Goal: Task Accomplishment & Management: Complete application form

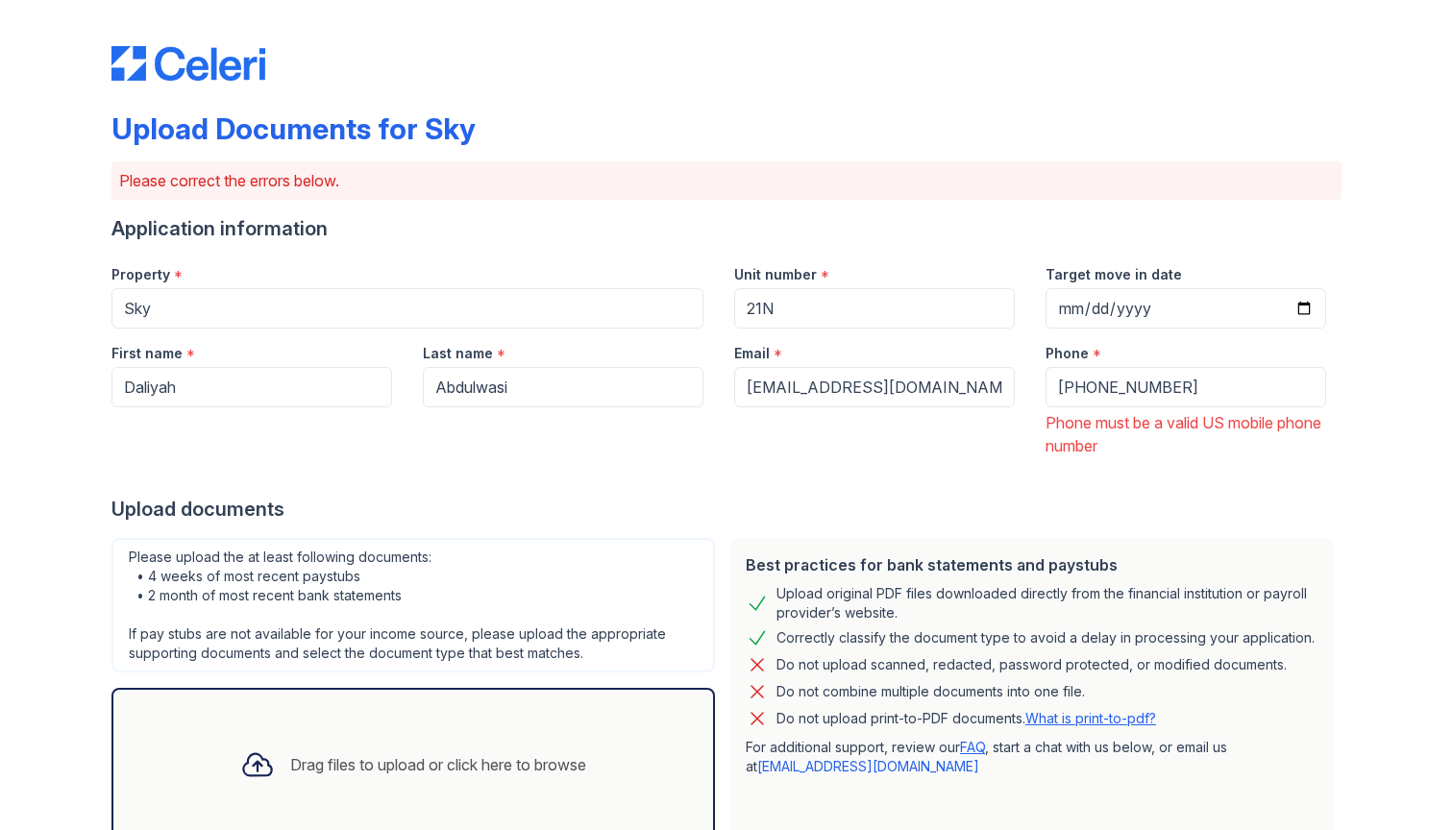
scroll to position [602, 0]
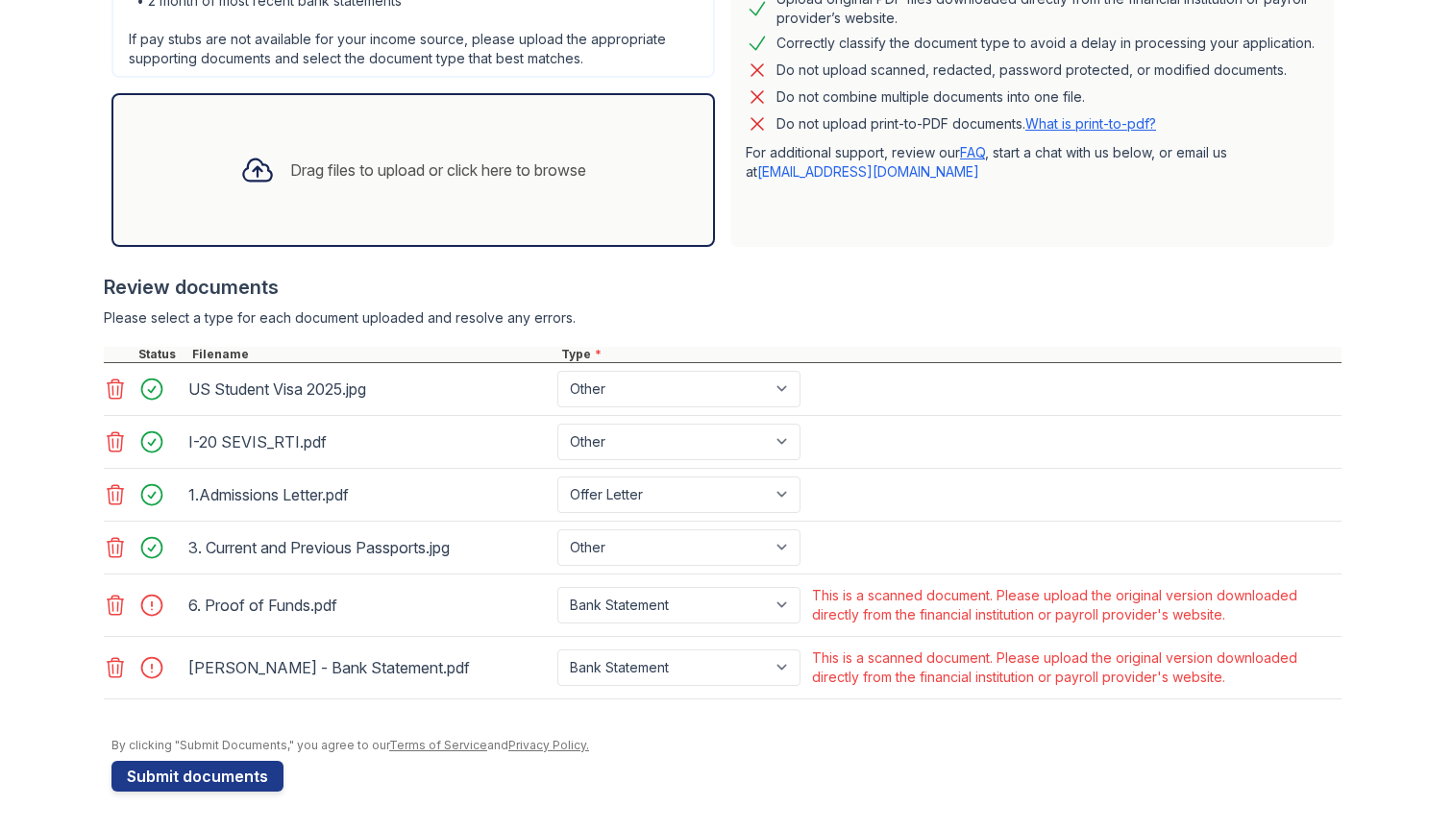
click at [101, 671] on div "Upload Documents for Sky Please correct the errors below. Application informati…" at bounding box center [726, 117] width 1391 height 1425
click at [112, 667] on icon at bounding box center [116, 667] width 16 height 19
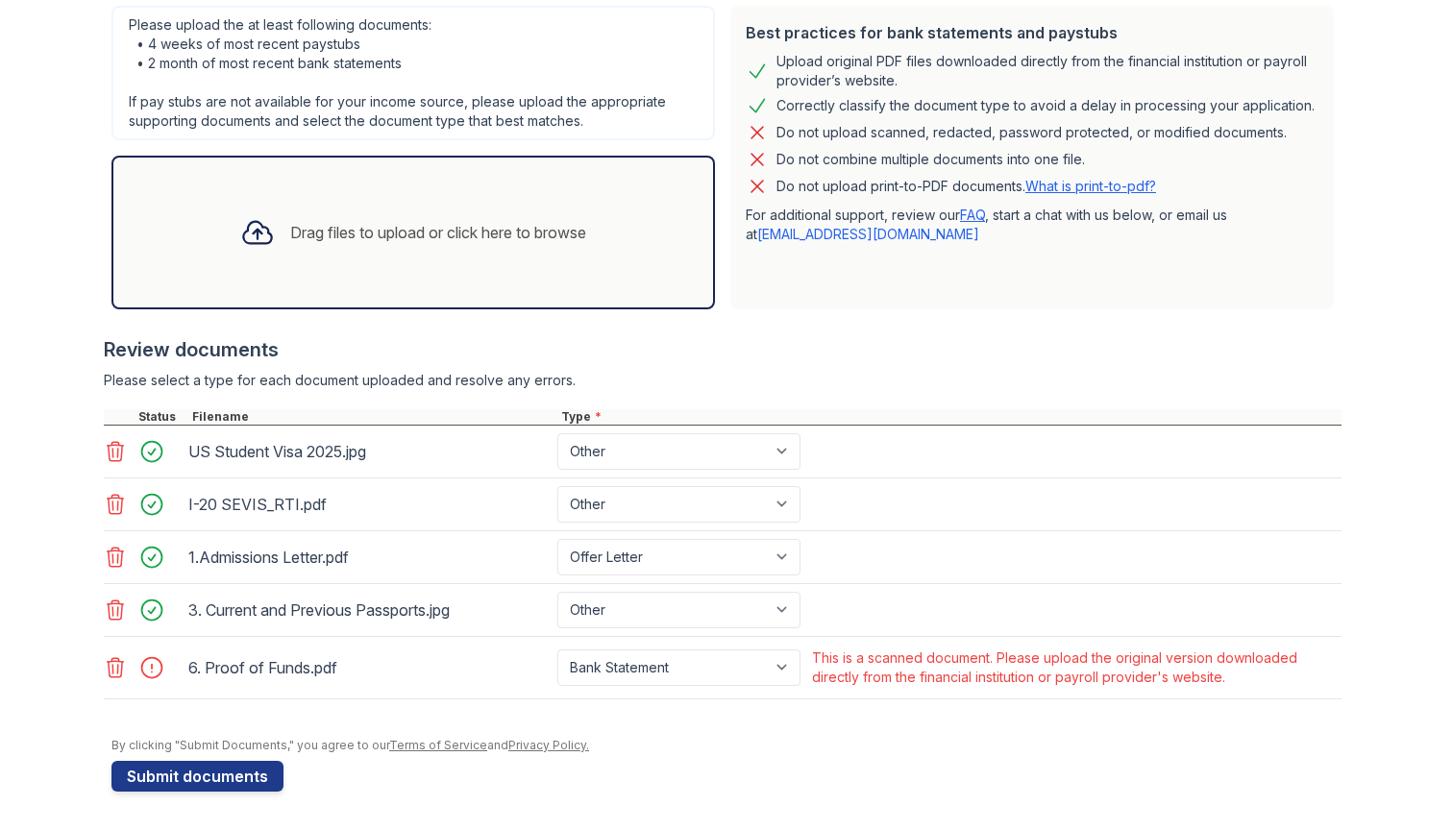
click at [112, 667] on icon at bounding box center [116, 667] width 16 height 19
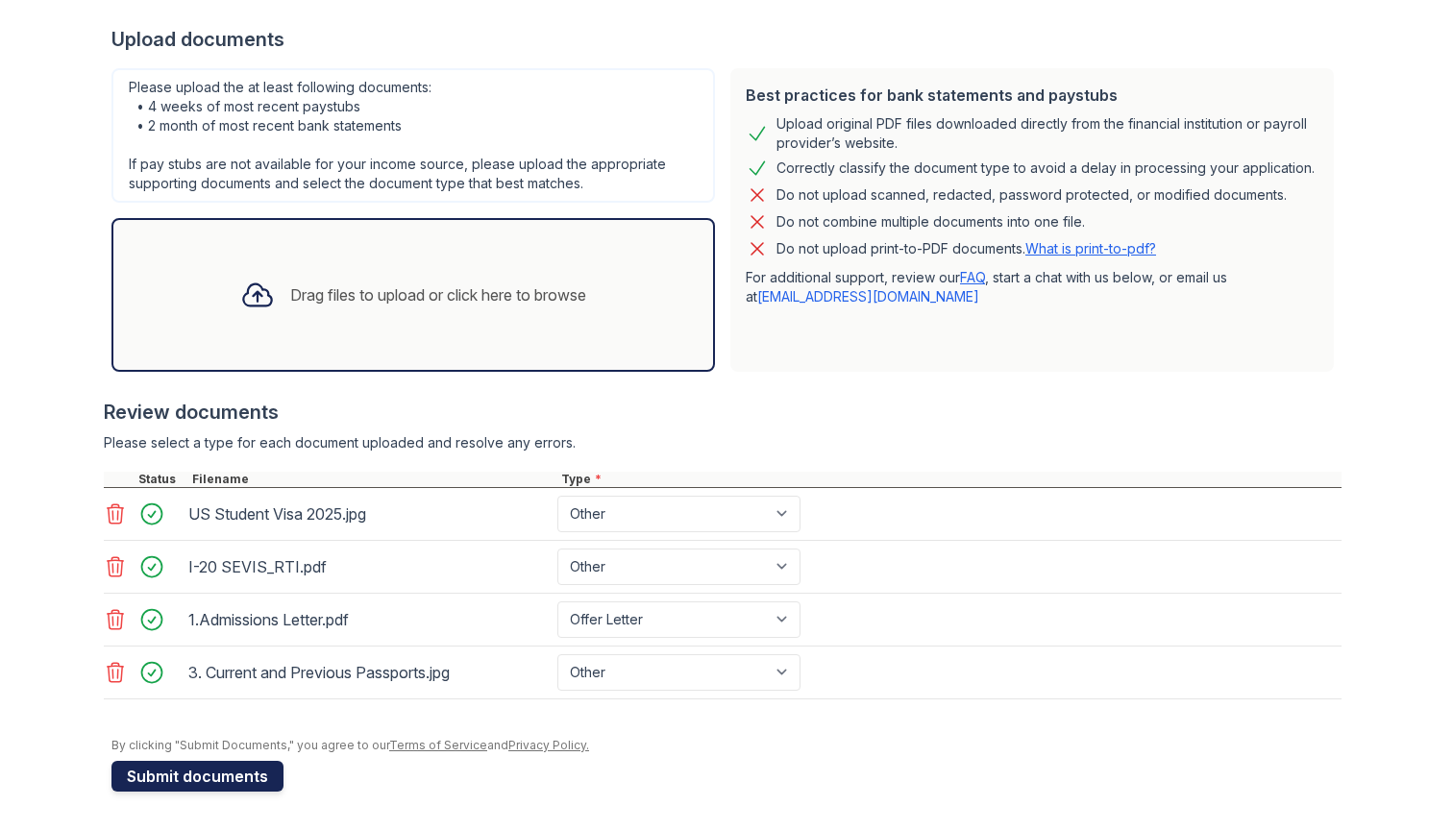
click at [244, 767] on button "Submit documents" at bounding box center [197, 776] width 172 height 31
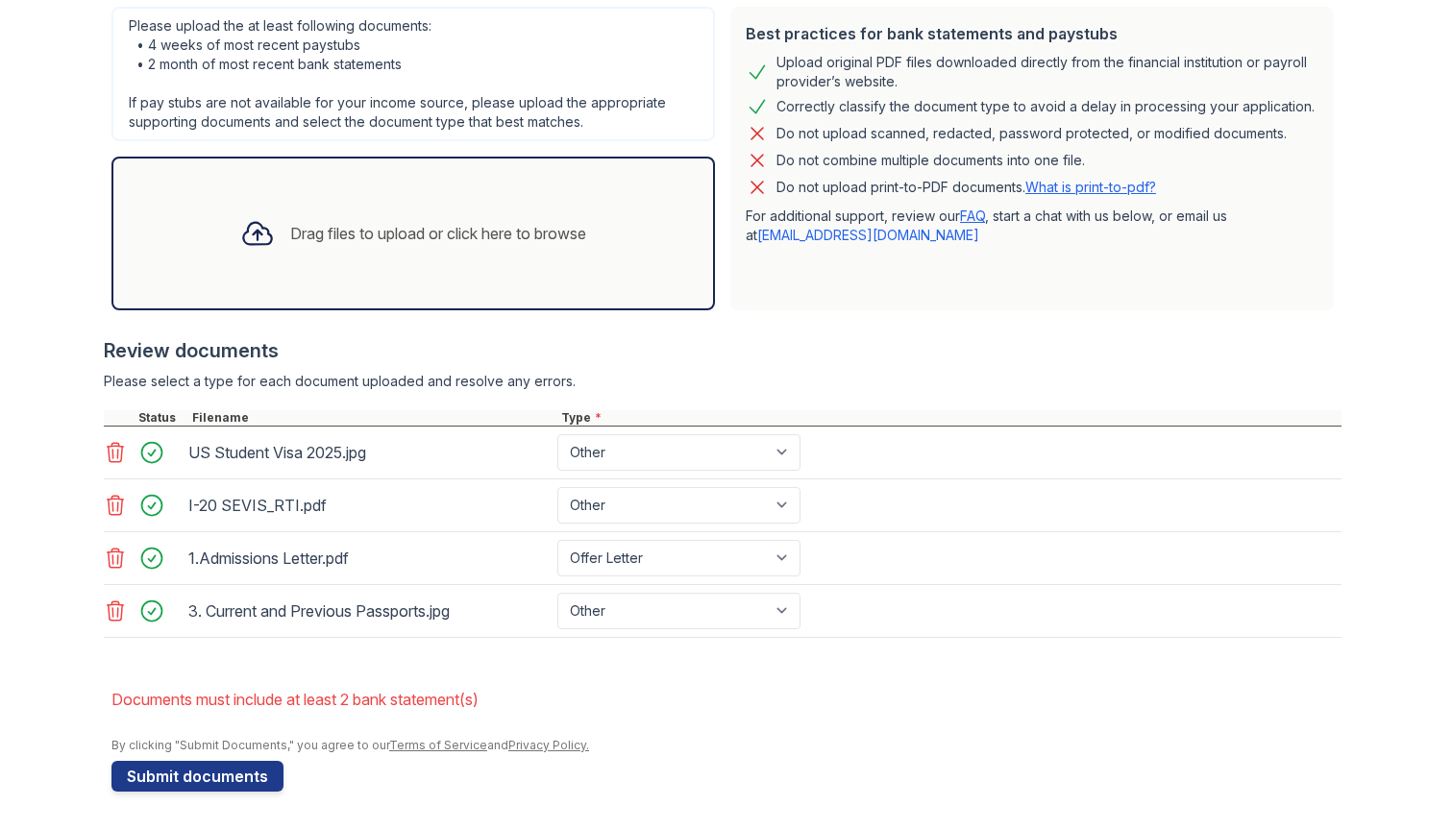
scroll to position [531, 0]
select select "bank_statement"
click at [222, 771] on button "Submit documents" at bounding box center [197, 776] width 172 height 31
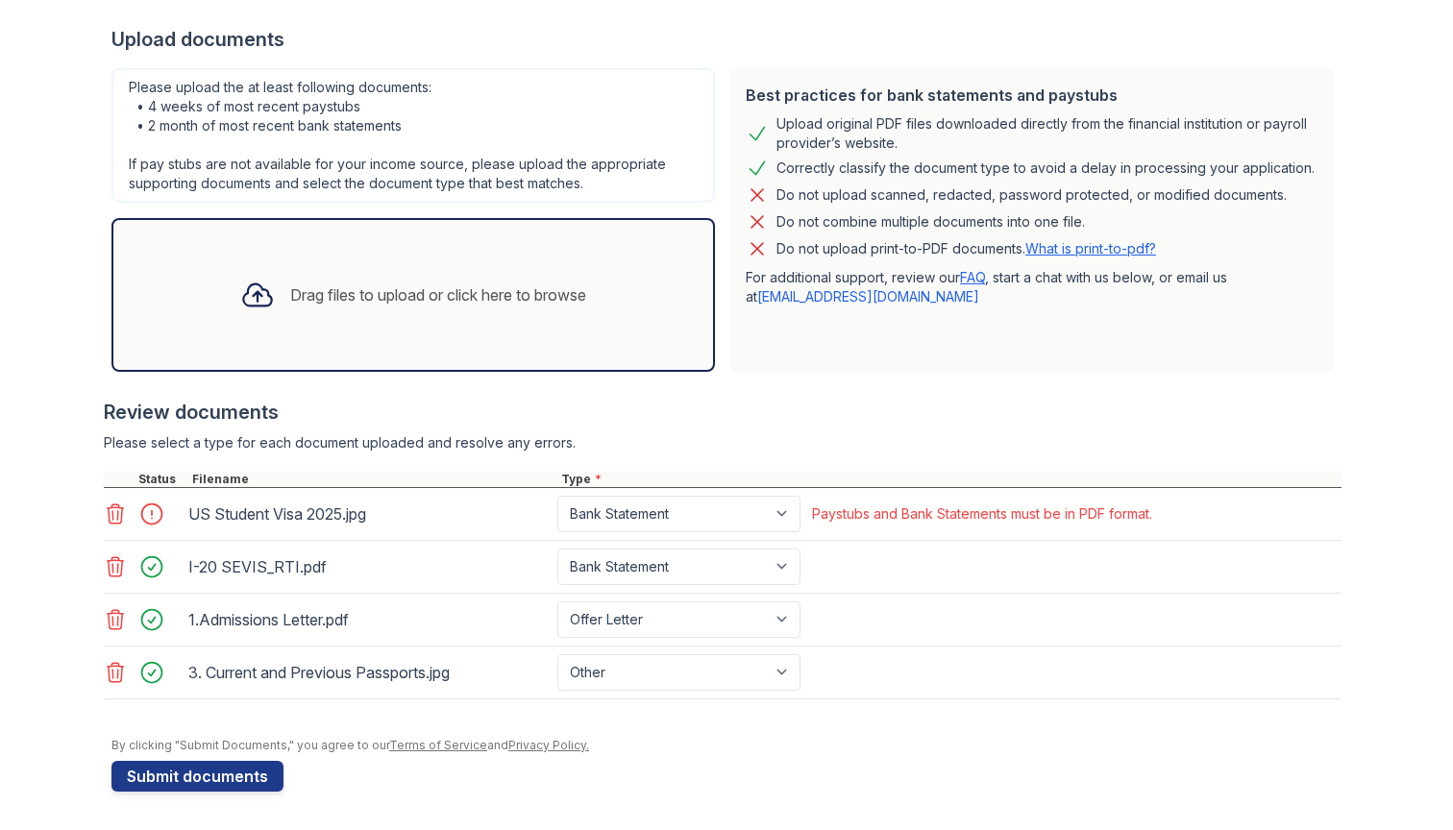
scroll to position [470, 0]
select select "other"
select select "bank_statement"
click at [607, 755] on form "Application information Property * Sky Unit number * 21N Target move in date [D…" at bounding box center [726, 268] width 1230 height 1046
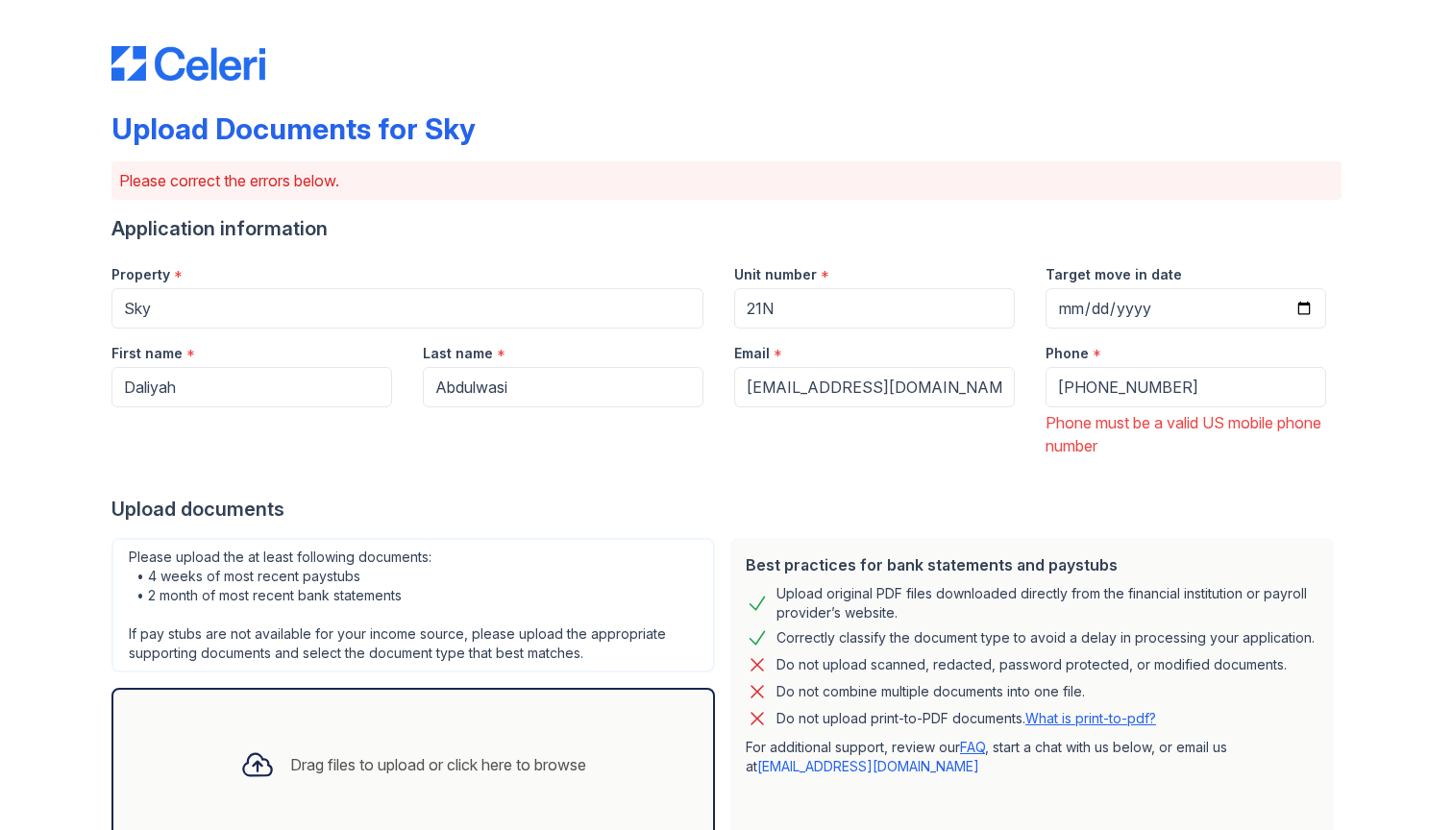
scroll to position [0, 0]
drag, startPoint x: 1202, startPoint y: 391, endPoint x: 1019, endPoint y: 386, distance: 182.6
paste input "(050) 904-0449"
type input "(050) 904-0449"
click at [1126, 522] on div "Upload documents" at bounding box center [726, 509] width 1230 height 27
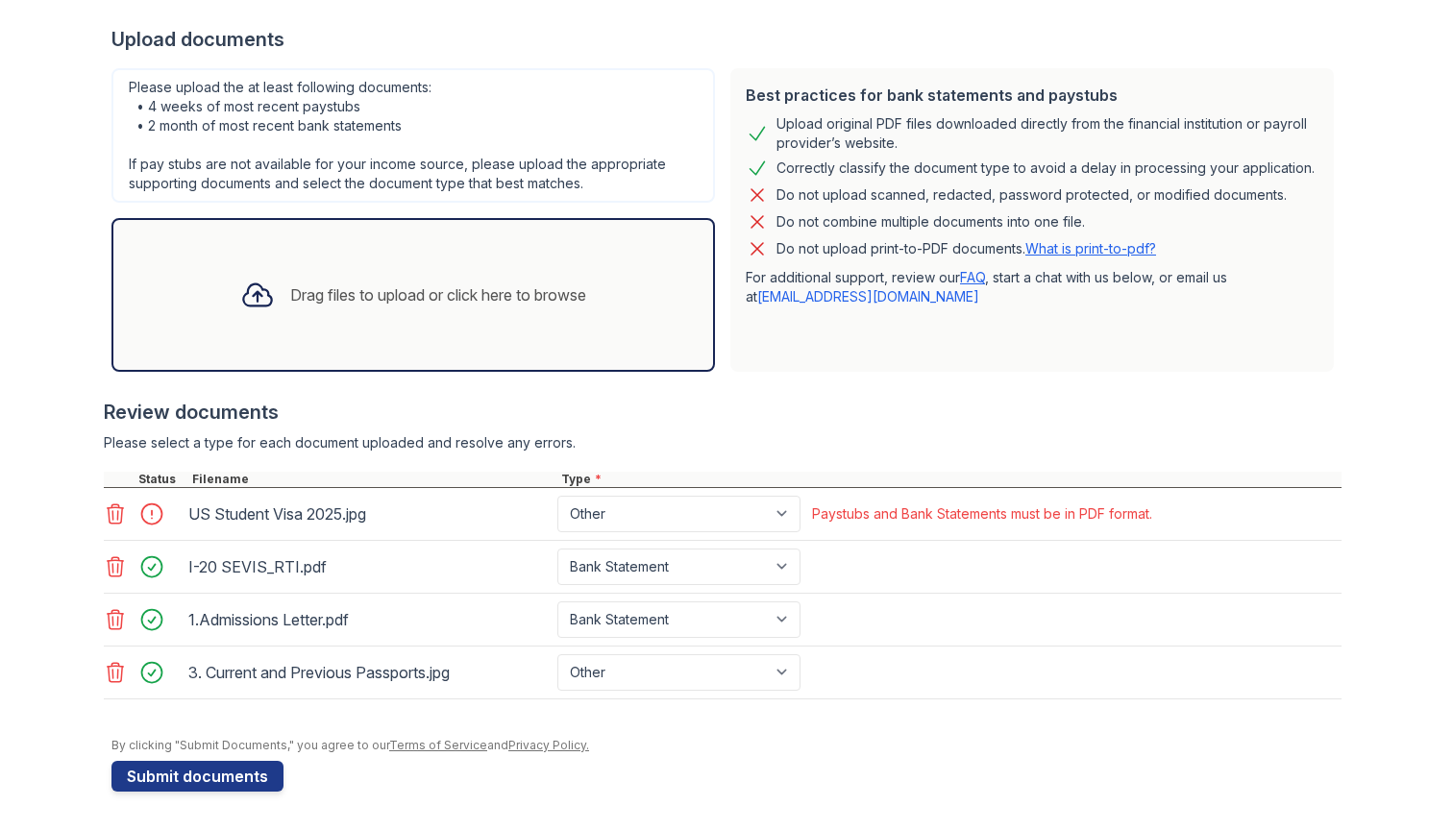
scroll to position [470, 0]
click at [232, 773] on button "Submit documents" at bounding box center [197, 776] width 172 height 31
